Goal: Transaction & Acquisition: Download file/media

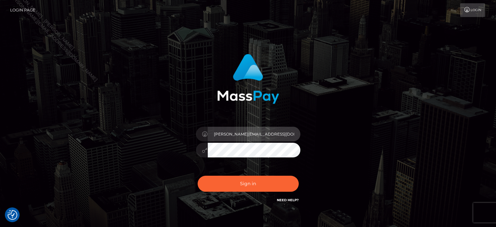
type input "Edward"
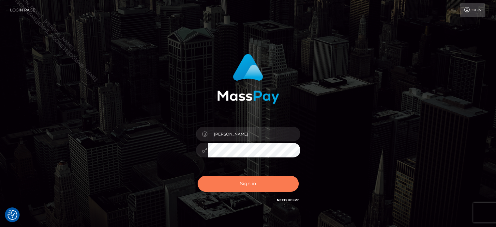
click at [265, 188] on button "Sign in" at bounding box center [248, 183] width 101 height 16
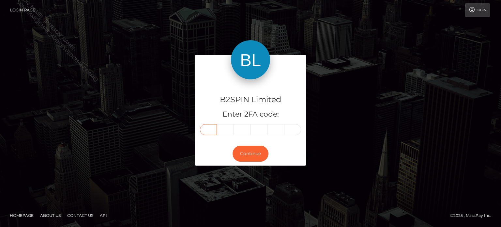
click at [211, 133] on input "text" at bounding box center [208, 129] width 17 height 11
paste input "9"
type input "9"
type input "2"
type input "0"
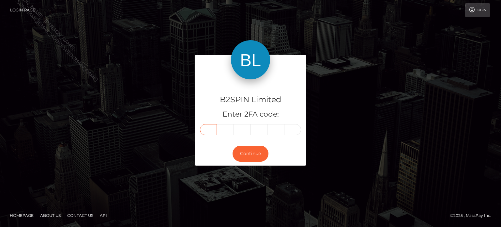
type input "2"
type input "5"
type input "1"
click at [245, 160] on button "Continue" at bounding box center [250, 153] width 36 height 16
click at [252, 152] on button "Continue" at bounding box center [250, 153] width 36 height 16
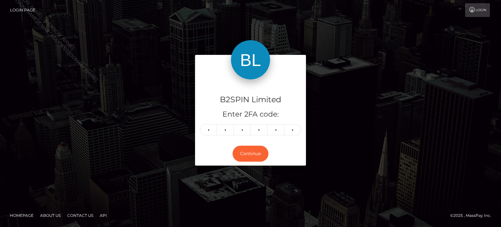
drag, startPoint x: 367, startPoint y: 122, endPoint x: 374, endPoint y: 25, distance: 97.1
click at [368, 122] on div "B2SPIN Limited Enter 2FA code: 9 2 0 2 5 1 920251 Continue" at bounding box center [251, 113] width 372 height 117
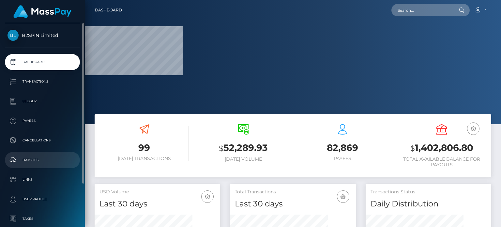
click at [37, 161] on p "Batches" at bounding box center [42, 160] width 70 height 10
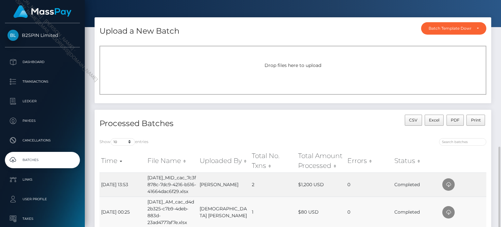
scroll to position [115, 0]
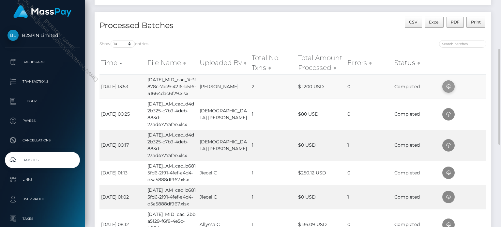
click at [449, 91] on icon at bounding box center [448, 86] width 8 height 8
click at [190, 142] on td "[DATE]_AM_cac_d4d2b325-c7b9-4deb-883d-23ad4777af7e.xlsx" at bounding box center [172, 144] width 52 height 31
click at [160, 145] on td "[DATE]_AM_cac_d4d2b325-c7b9-4deb-883d-23ad4777af7e.xlsx" at bounding box center [172, 144] width 52 height 31
click at [158, 154] on td "[DATE]_AM_cac_d4d2b325-c7b9-4deb-883d-23ad4777af7e.xlsx" at bounding box center [172, 144] width 52 height 31
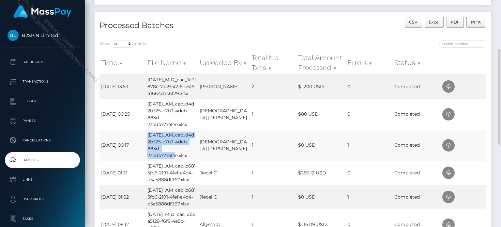
click at [168, 158] on td "[DATE]_AM_cac_d4d2b325-c7b9-4deb-883d-23ad4777af7e.xlsx" at bounding box center [172, 144] width 52 height 31
copy td "[DATE]_AM_cac_d4d2b325-c7b9-4deb-883d-23ad4777af7e"
